Goal: Information Seeking & Learning: Learn about a topic

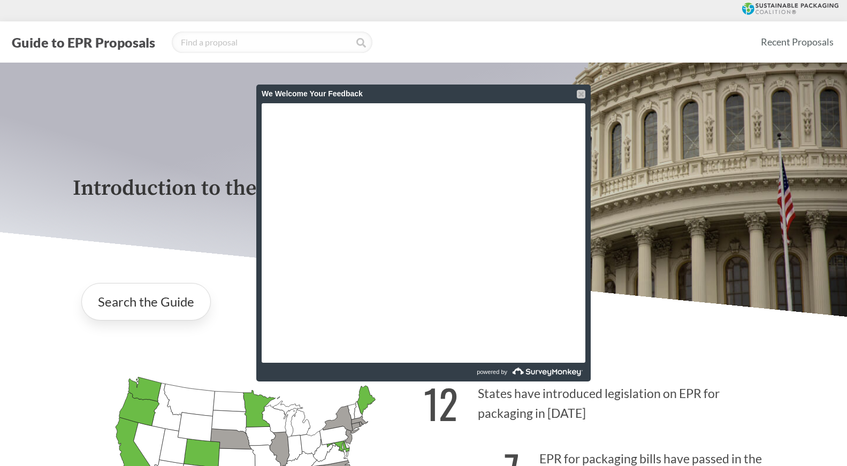
click at [581, 94] on div at bounding box center [581, 94] width 9 height 9
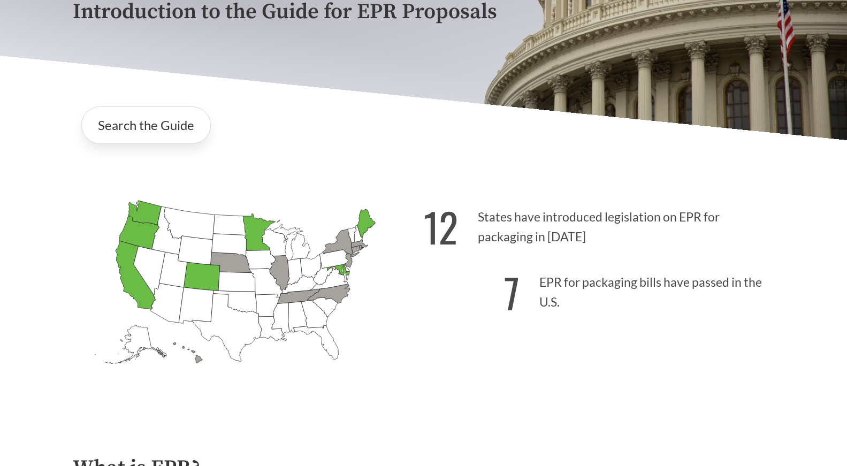
scroll to position [176, 0]
click at [182, 124] on link "Search the Guide" at bounding box center [145, 125] width 129 height 37
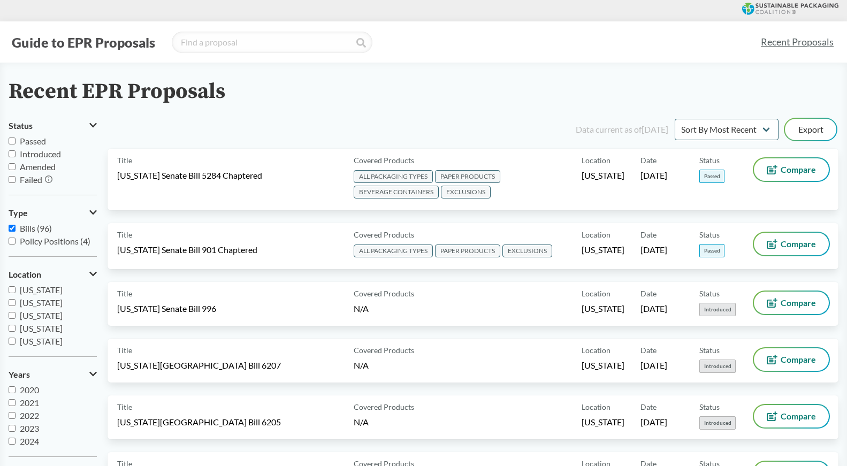
click at [13, 139] on input "Passed" at bounding box center [12, 140] width 7 height 7
checkbox input "true"
click at [13, 153] on input "Introduced" at bounding box center [12, 153] width 7 height 7
checkbox input "true"
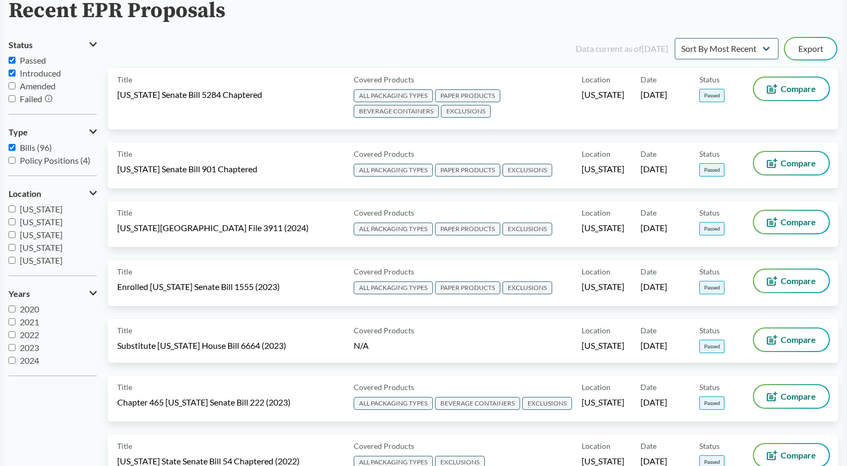
scroll to position [82, 0]
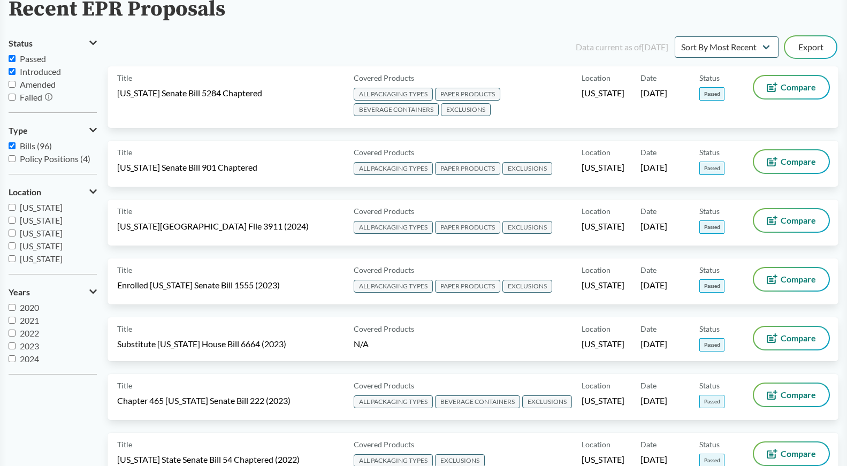
click at [13, 358] on input "2024" at bounding box center [12, 358] width 7 height 7
checkbox input "true"
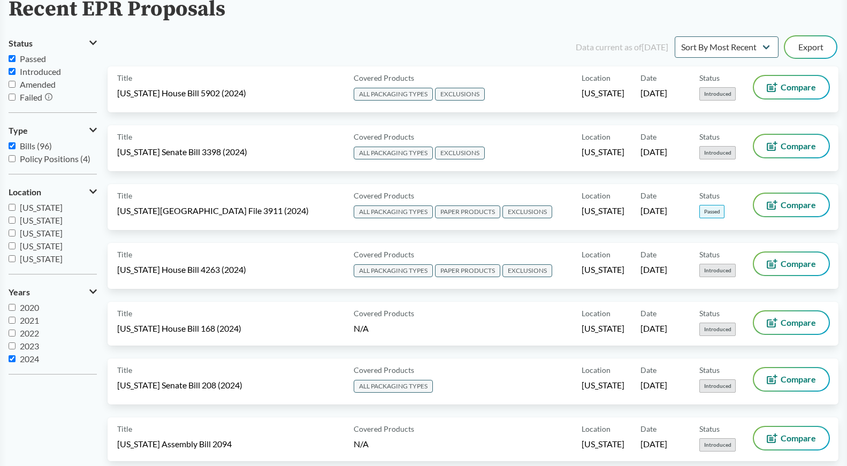
click at [12, 347] on input "2023" at bounding box center [12, 345] width 7 height 7
checkbox input "true"
click at [12, 333] on input "2022" at bounding box center [12, 332] width 7 height 7
checkbox input "false"
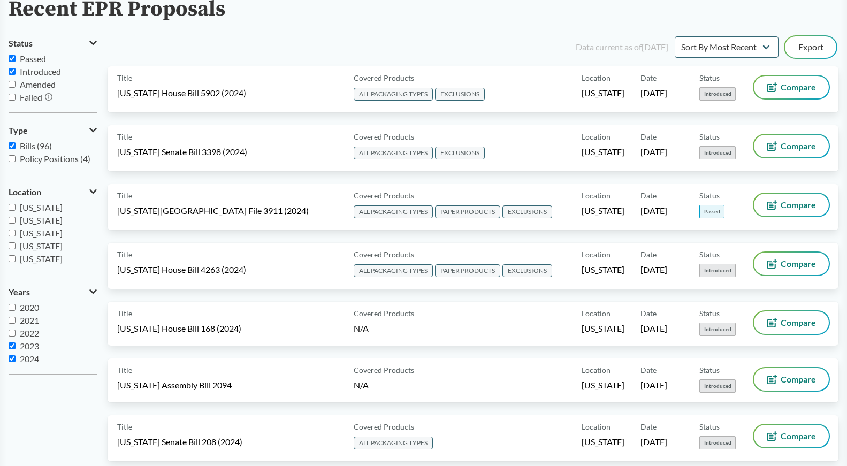
click at [12, 349] on label "2023" at bounding box center [53, 346] width 88 height 13
click at [12, 349] on input "2023" at bounding box center [12, 345] width 7 height 7
checkbox input "false"
click at [12, 357] on input "2024" at bounding box center [12, 358] width 7 height 7
checkbox input "false"
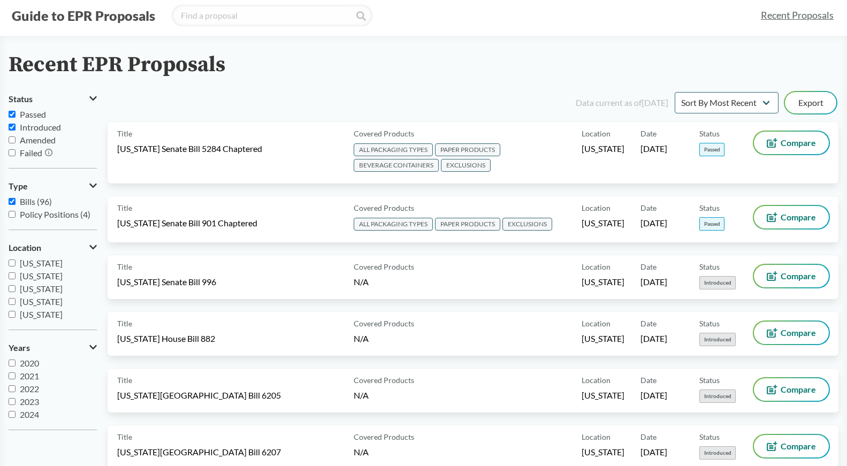
scroll to position [0, 0]
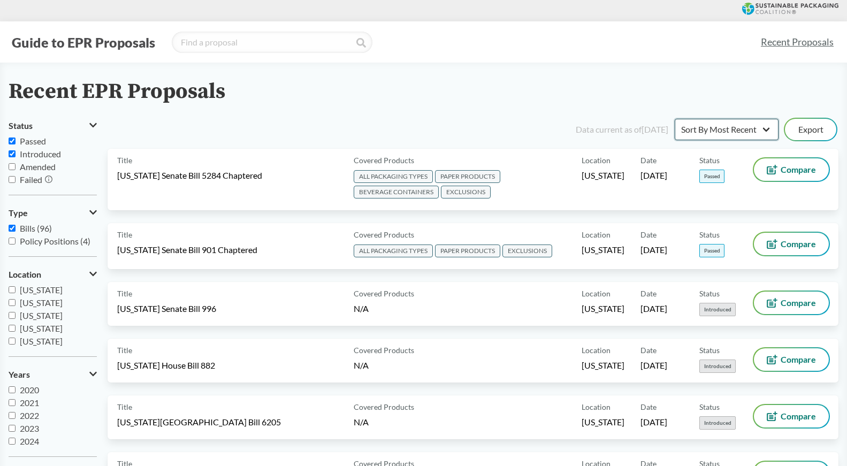
click at [721, 125] on select "Sort By Most Recent Sort By Status" at bounding box center [726, 129] width 104 height 21
select select "Sort By Status"
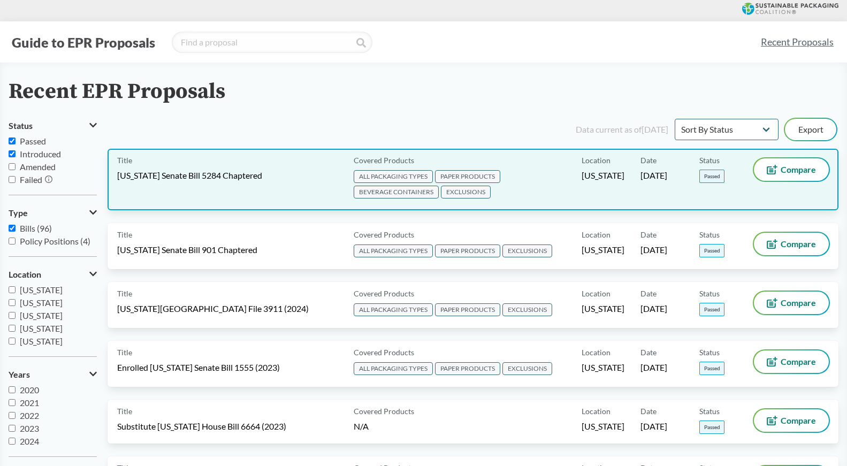
click at [270, 175] on div "Title [US_STATE] Senate Bill 5284 Chaptered" at bounding box center [233, 179] width 232 height 42
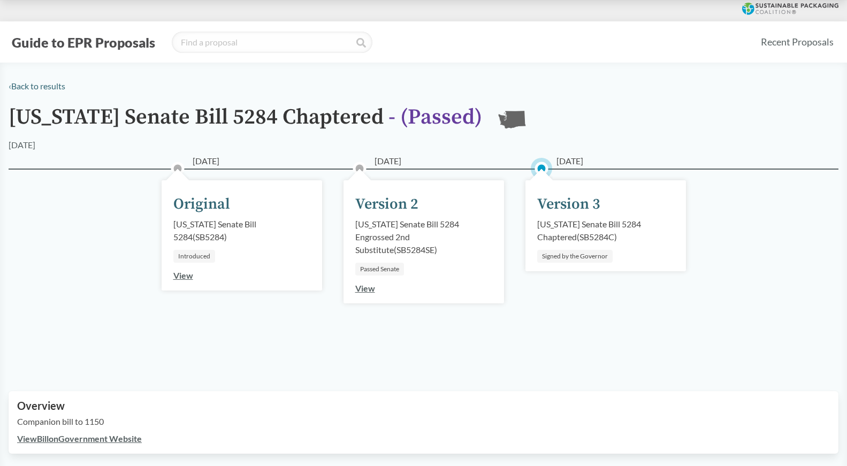
click at [554, 229] on div "[US_STATE] Senate Bill 5284 Chaptered ( SB5284C )" at bounding box center [605, 231] width 137 height 26
click at [554, 202] on div "Version 3" at bounding box center [568, 204] width 63 height 22
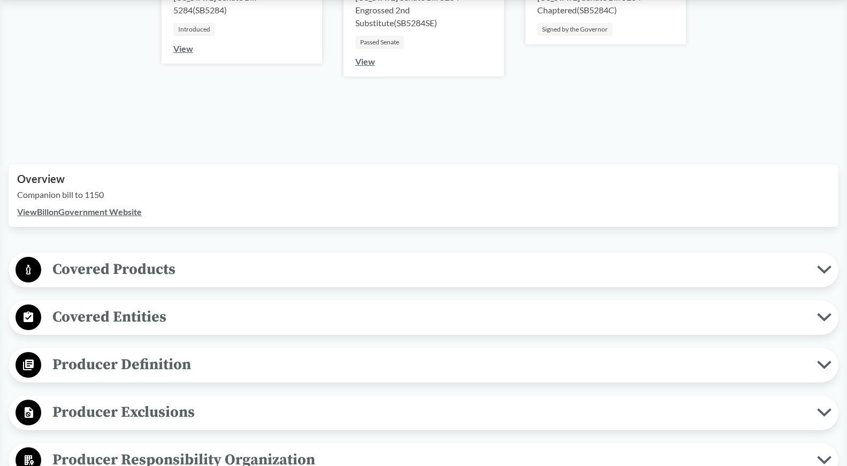
scroll to position [227, 0]
click at [160, 279] on span "Covered Products" at bounding box center [429, 269] width 776 height 24
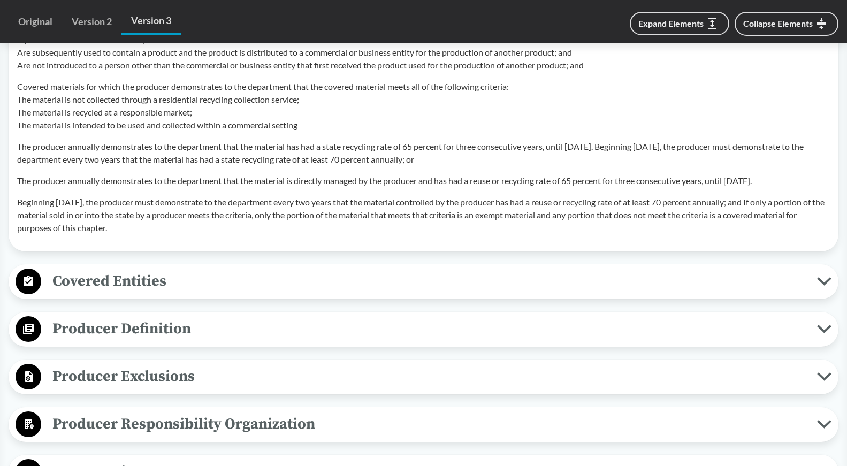
scroll to position [1172, 0]
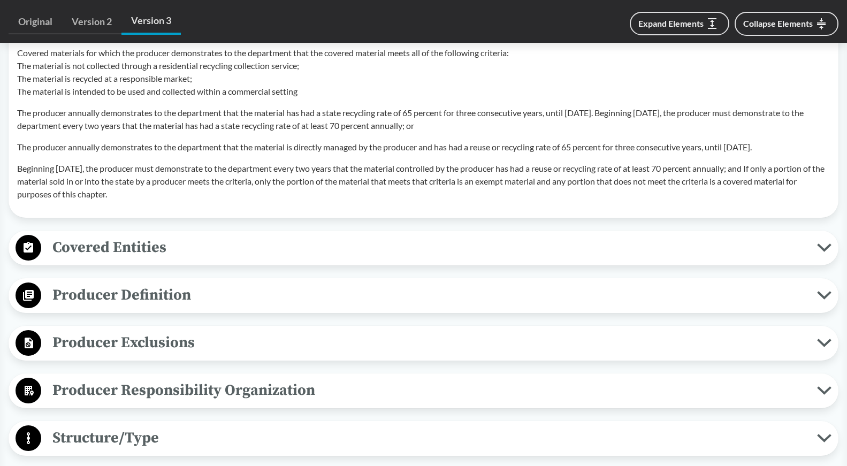
click at [159, 252] on span "Covered Entities" at bounding box center [429, 247] width 776 height 24
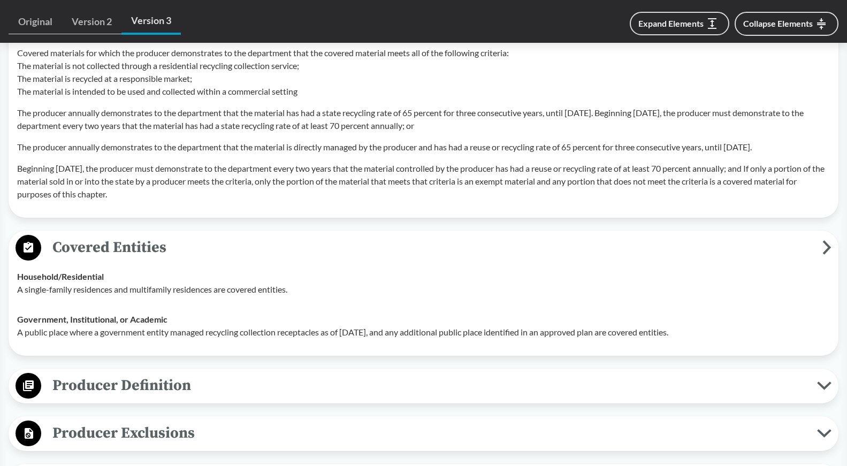
click at [159, 252] on span "Covered Entities" at bounding box center [431, 247] width 781 height 24
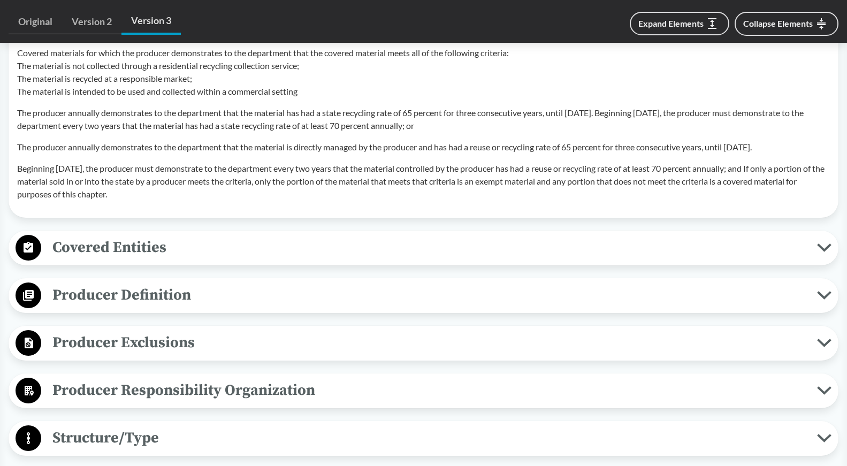
click at [148, 355] on span "Producer Exclusions" at bounding box center [429, 343] width 776 height 24
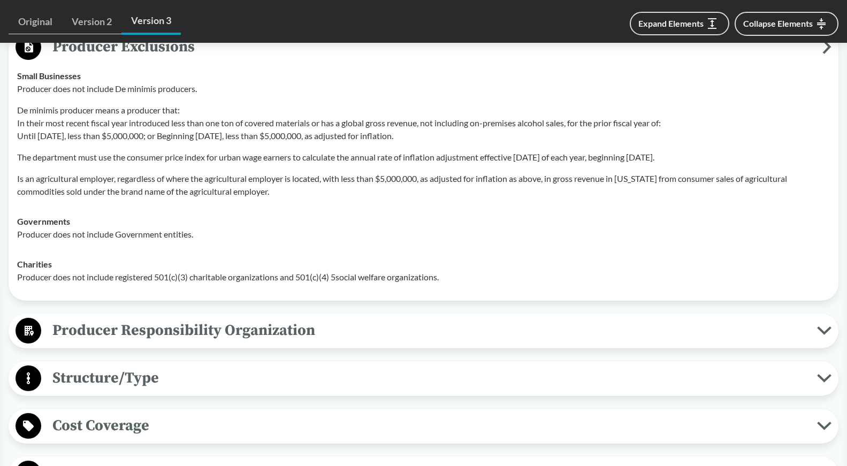
click at [148, 344] on button "Producer Responsibility Organization" at bounding box center [423, 330] width 822 height 27
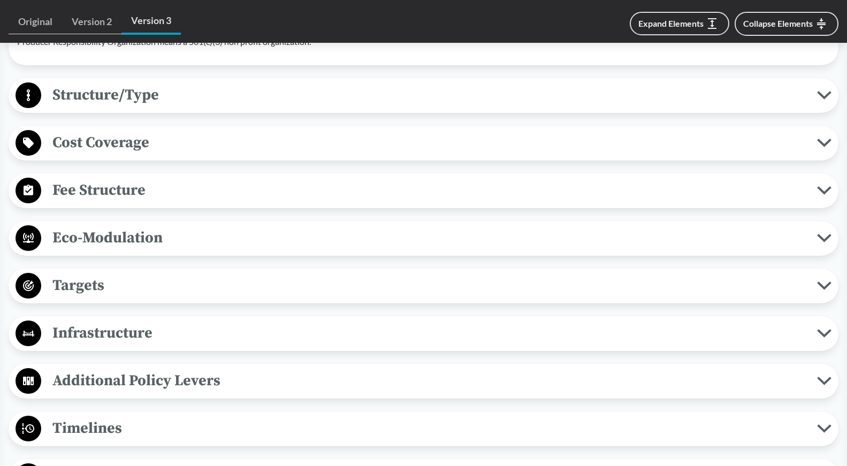
scroll to position [1922, 0]
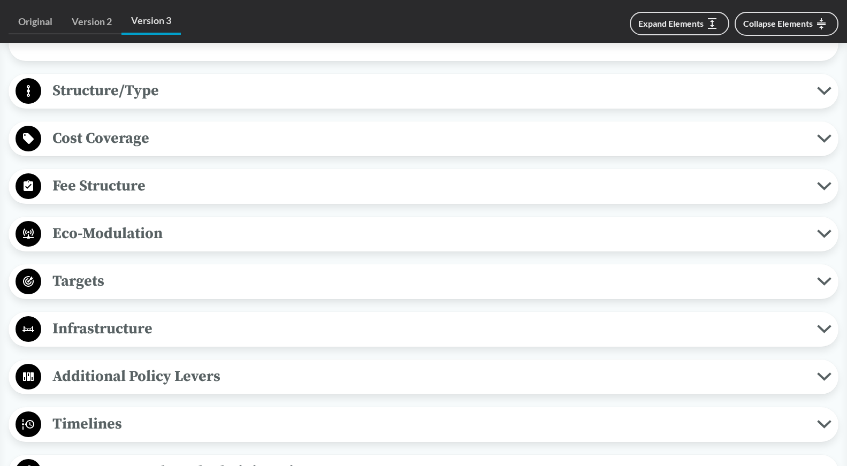
click at [163, 246] on span "Eco-Modulation" at bounding box center [429, 233] width 776 height 24
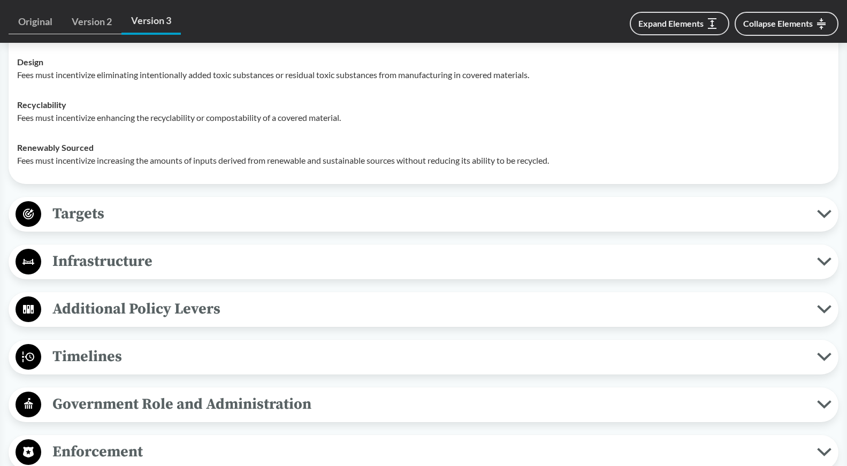
scroll to position [2318, 0]
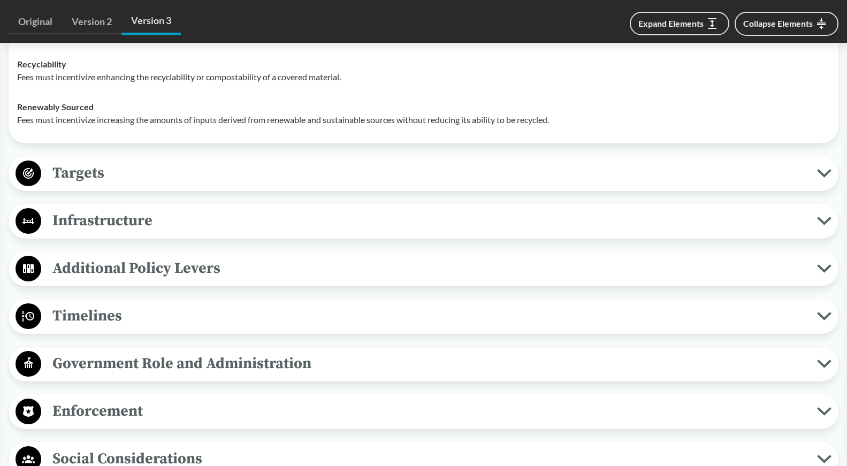
click at [165, 282] on button "Additional Policy Levers" at bounding box center [423, 268] width 822 height 27
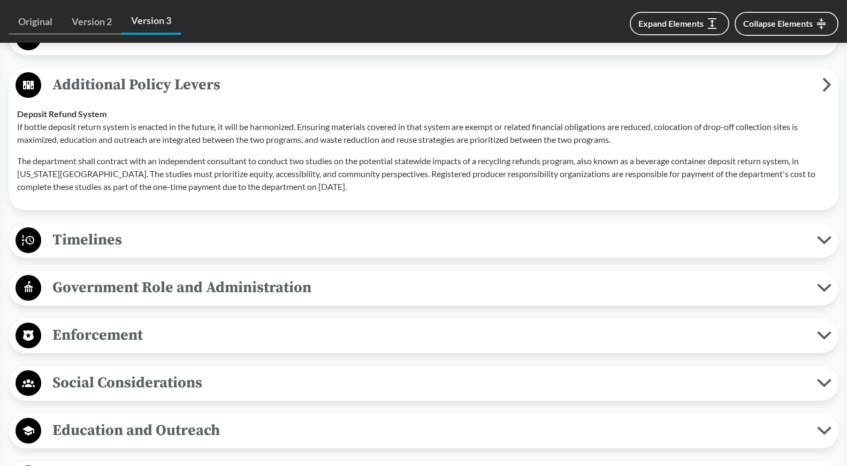
scroll to position [2502, 0]
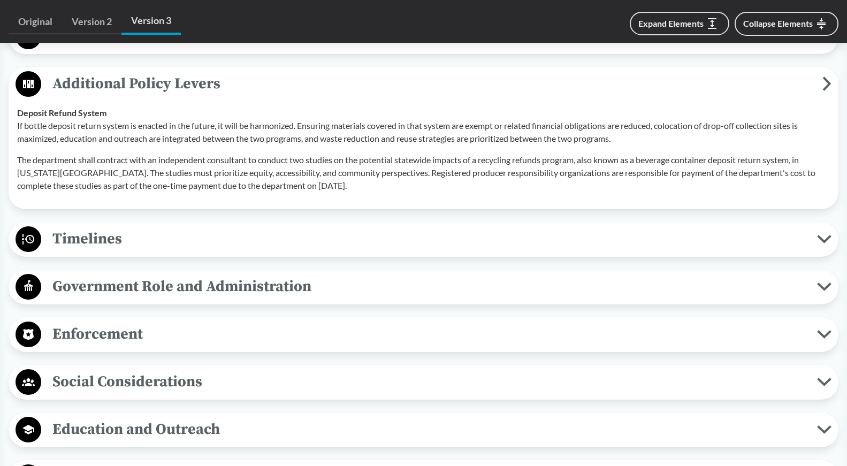
click at [166, 239] on button "Timelines" at bounding box center [423, 239] width 822 height 27
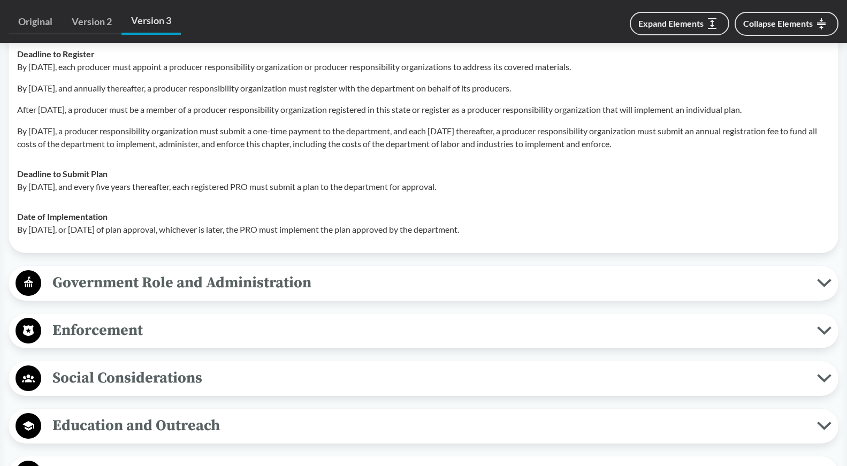
scroll to position [2718, 0]
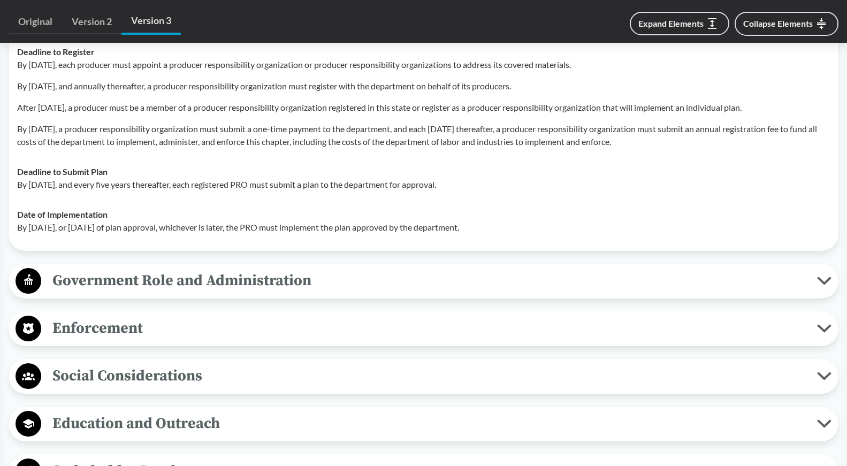
click at [358, 293] on span "Government Role and Administration" at bounding box center [429, 281] width 776 height 24
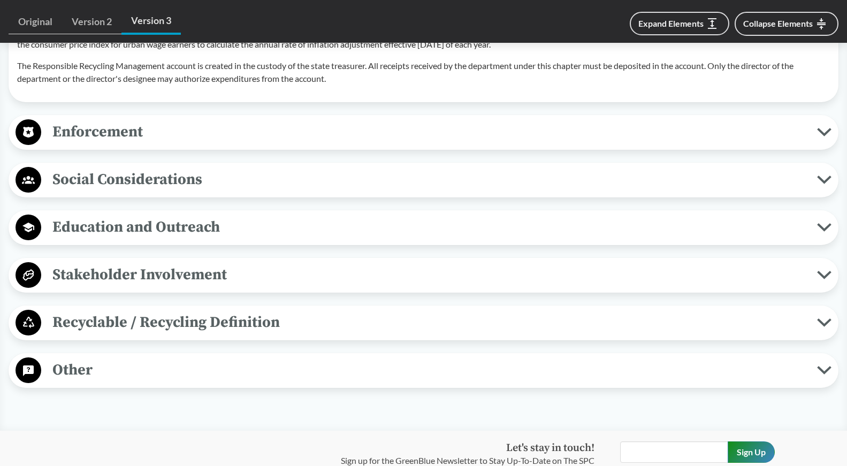
scroll to position [3200, 0]
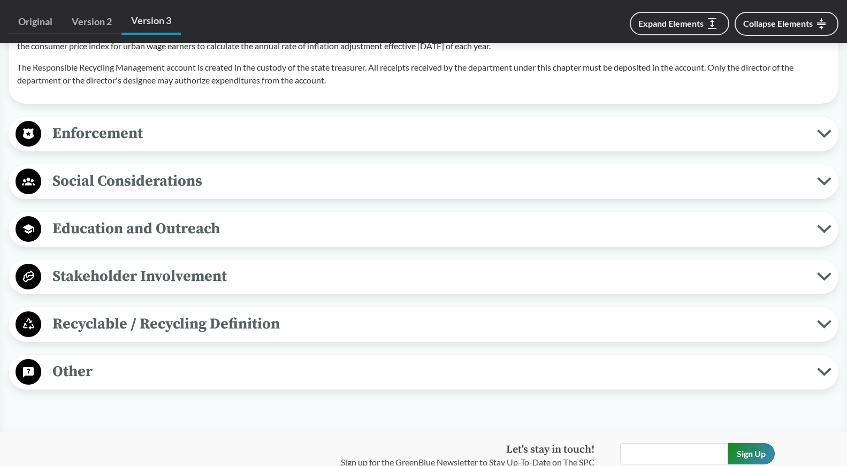
click at [344, 336] on button "Recyclable / Recycling Definition" at bounding box center [423, 324] width 822 height 27
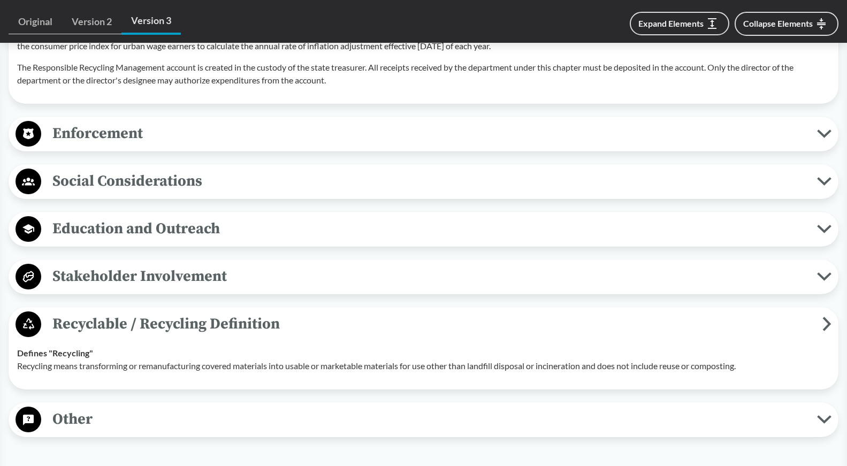
click at [343, 288] on span "Stakeholder Involvement" at bounding box center [429, 276] width 776 height 24
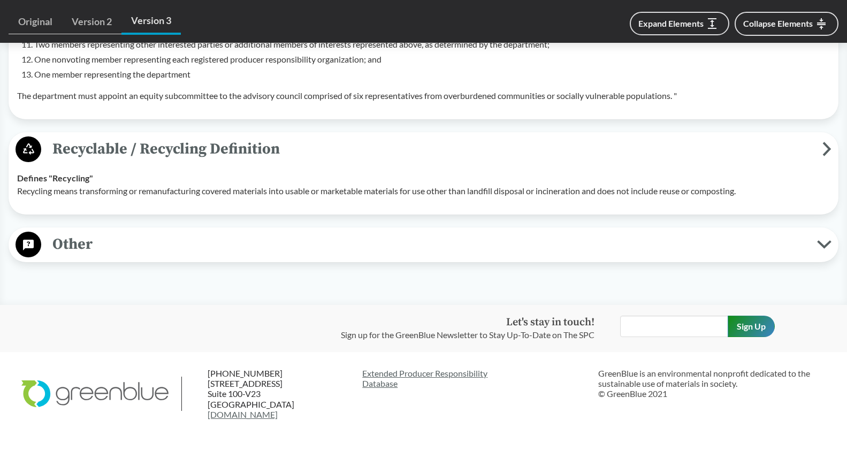
scroll to position [3717, 0]
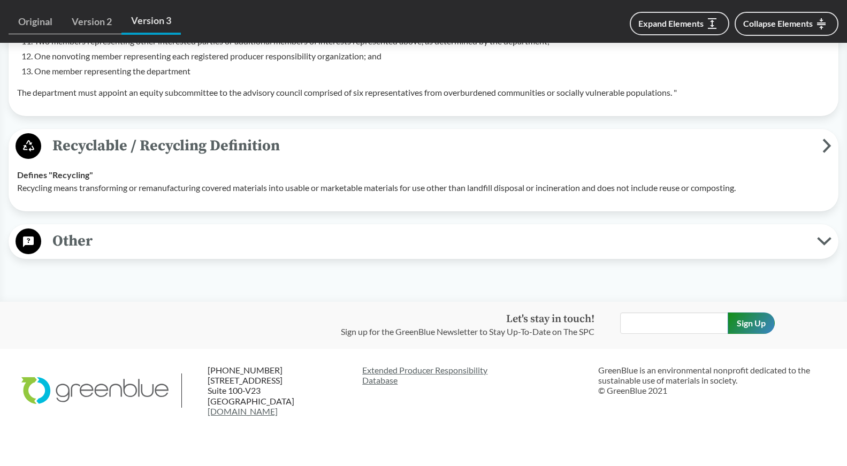
click at [347, 253] on span "Other" at bounding box center [429, 241] width 776 height 24
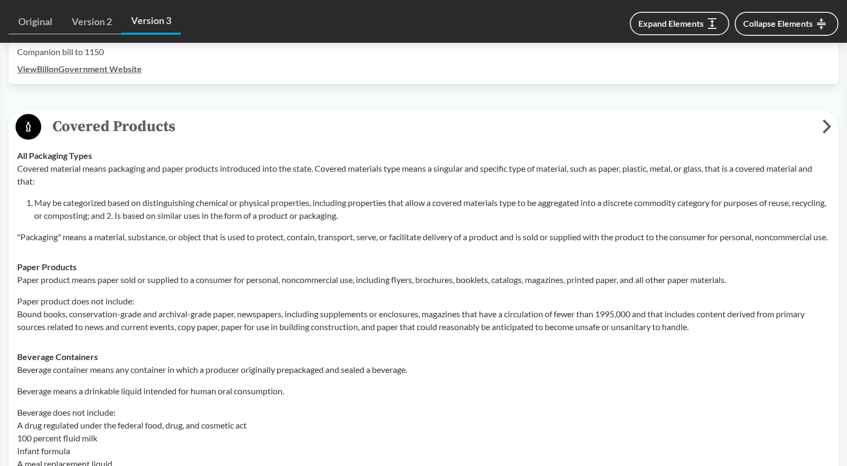
scroll to position [0, 0]
